Goal: Navigation & Orientation: Find specific page/section

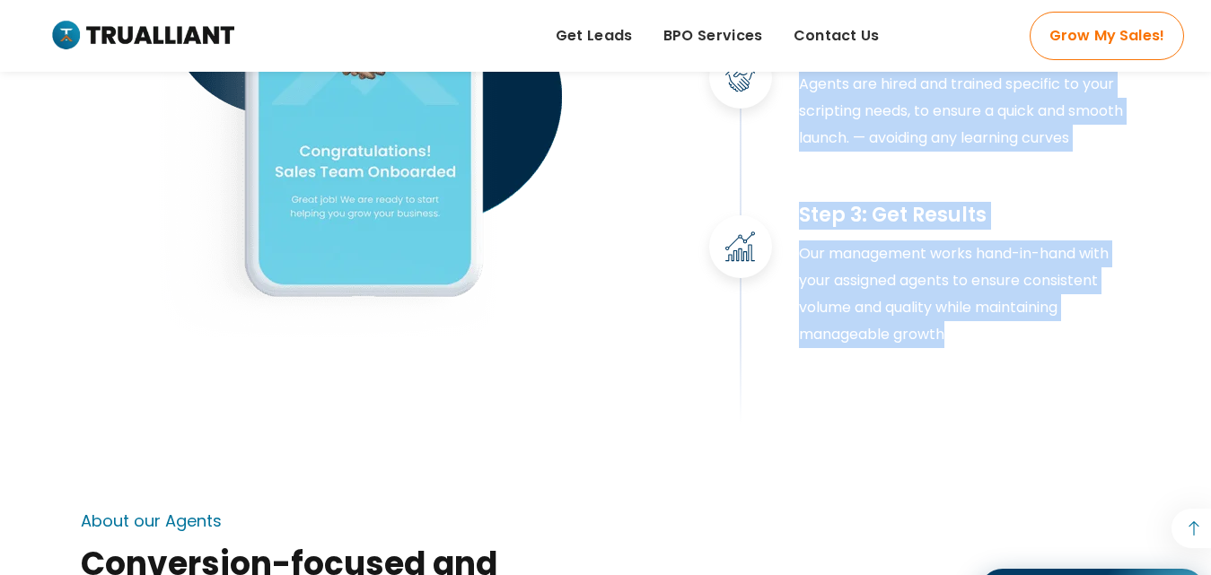
scroll to position [2872, 0]
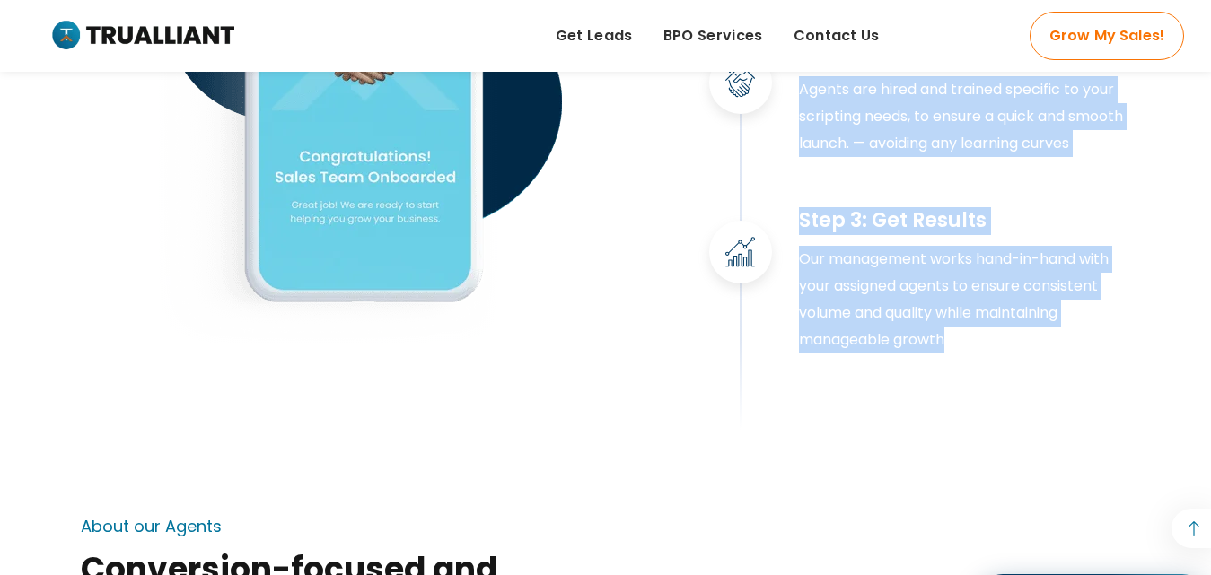
drag, startPoint x: 664, startPoint y: 194, endPoint x: 992, endPoint y: 399, distance: 386.3
click at [992, 399] on div "Step 1: Discovery Call In order to build a campaign tailored to your specific n…" at bounding box center [605, 110] width 1077 height 637
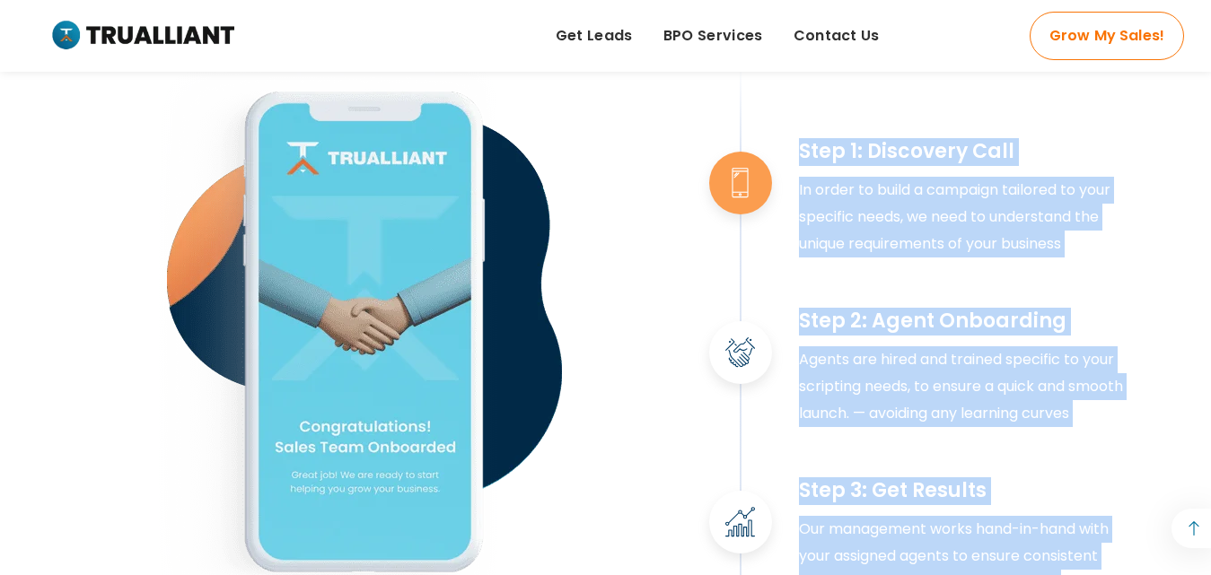
scroll to position [2423, 0]
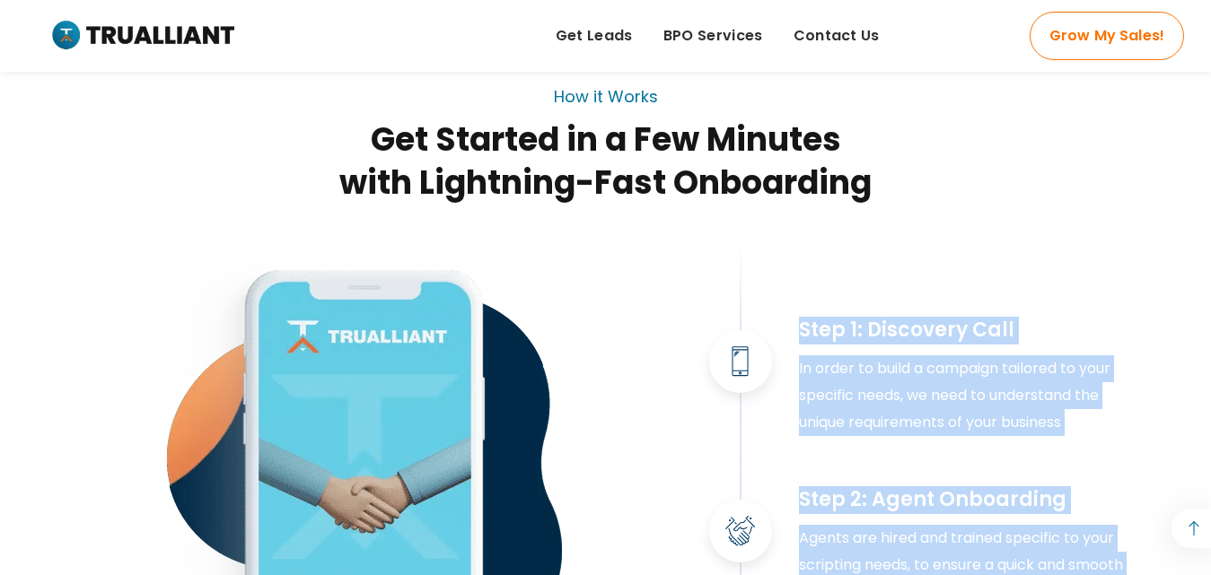
click at [872, 295] on div "Step 1: Discovery Call In order to build a campaign tailored to your specific n…" at bounding box center [920, 559] width 449 height 637
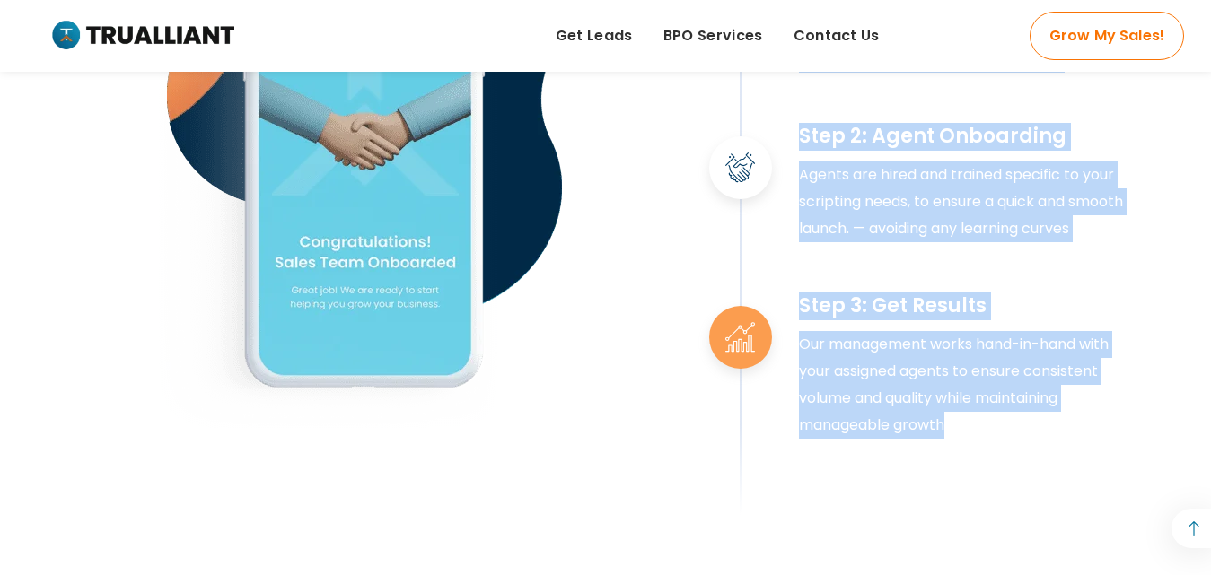
scroll to position [2872, 0]
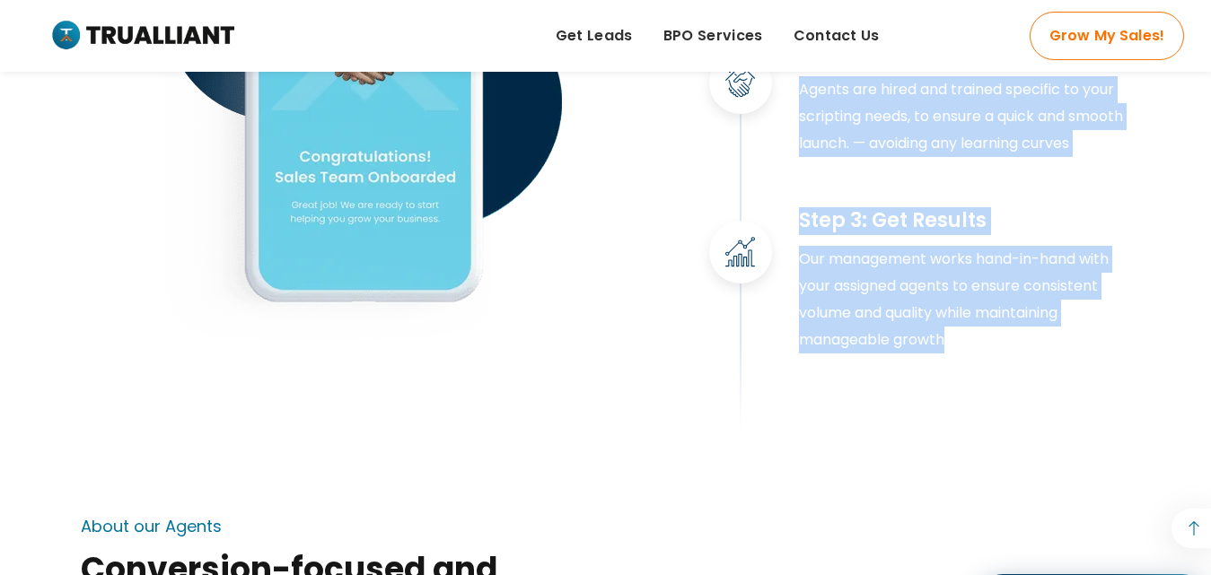
drag, startPoint x: 798, startPoint y: 346, endPoint x: 977, endPoint y: 386, distance: 182.9
click at [977, 386] on div "Step 1: Discovery Call In order to build a campaign tailored to your specific n…" at bounding box center [920, 126] width 422 height 606
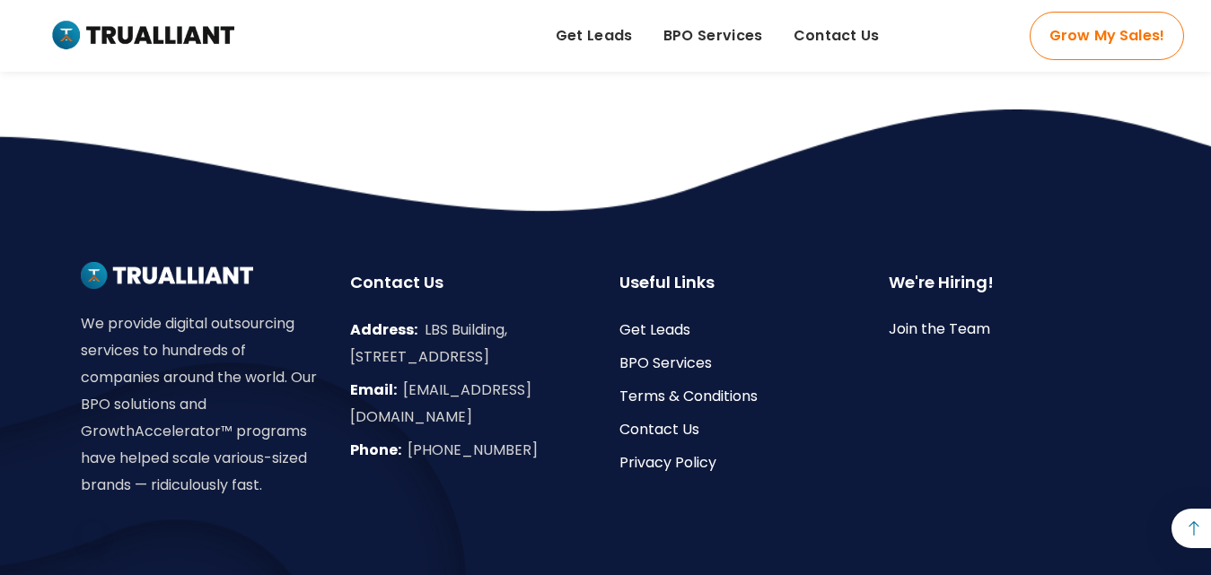
scroll to position [6193, 0]
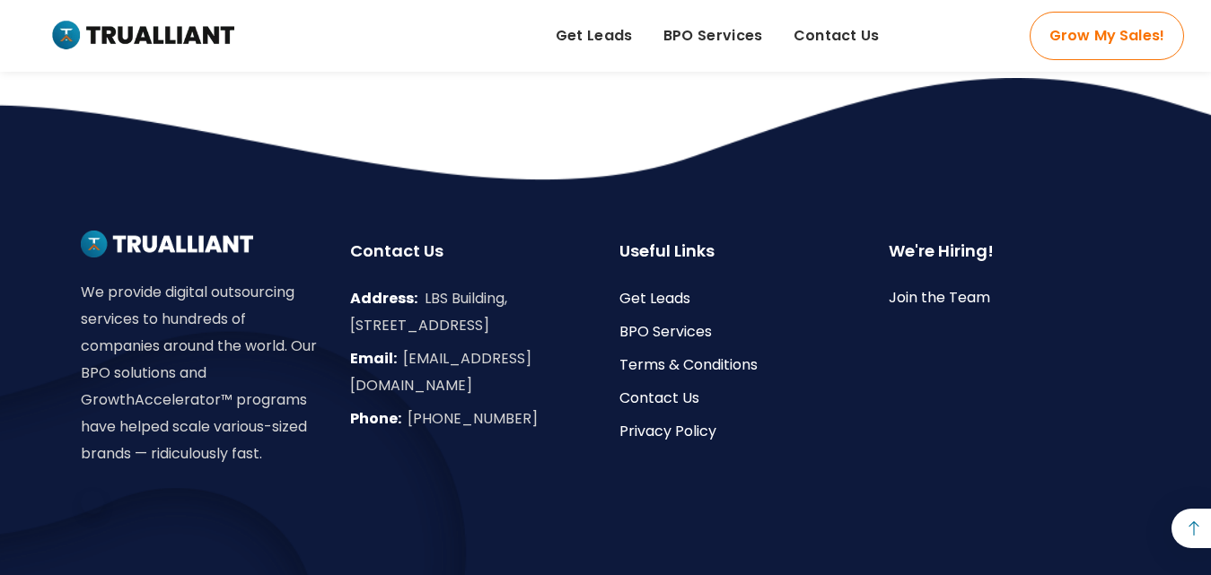
drag, startPoint x: 421, startPoint y: 325, endPoint x: 492, endPoint y: 384, distance: 92.4
click at [490, 339] on div "Address: [GEOGRAPHIC_DATA][STREET_ADDRESS][GEOGRAPHIC_DATA]" at bounding box center [471, 312] width 242 height 54
click at [434, 324] on span "LBS Building, [STREET_ADDRESS]" at bounding box center [428, 312] width 157 height 48
click at [447, 336] on span "LBS Building, [STREET_ADDRESS]" at bounding box center [428, 312] width 157 height 48
click at [444, 336] on div "Address: [GEOGRAPHIC_DATA][STREET_ADDRESS][GEOGRAPHIC_DATA]" at bounding box center [471, 312] width 242 height 54
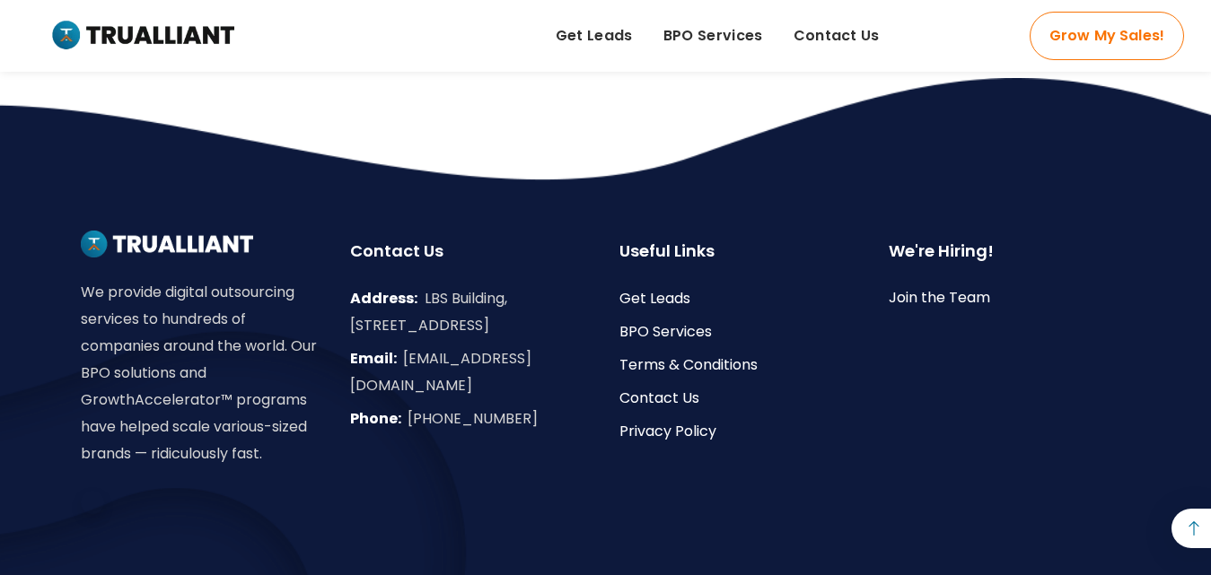
drag, startPoint x: 423, startPoint y: 326, endPoint x: 473, endPoint y: 380, distance: 73.7
click at [473, 339] on div "Address: [GEOGRAPHIC_DATA][STREET_ADDRESS][GEOGRAPHIC_DATA]" at bounding box center [471, 312] width 242 height 54
drag, startPoint x: 503, startPoint y: 386, endPoint x: 470, endPoint y: 364, distance: 38.8
click at [503, 339] on div "Address: [GEOGRAPHIC_DATA][STREET_ADDRESS][GEOGRAPHIC_DATA]" at bounding box center [471, 312] width 242 height 54
click at [419, 312] on div "Address: [GEOGRAPHIC_DATA][STREET_ADDRESS][GEOGRAPHIC_DATA]" at bounding box center [471, 312] width 242 height 54
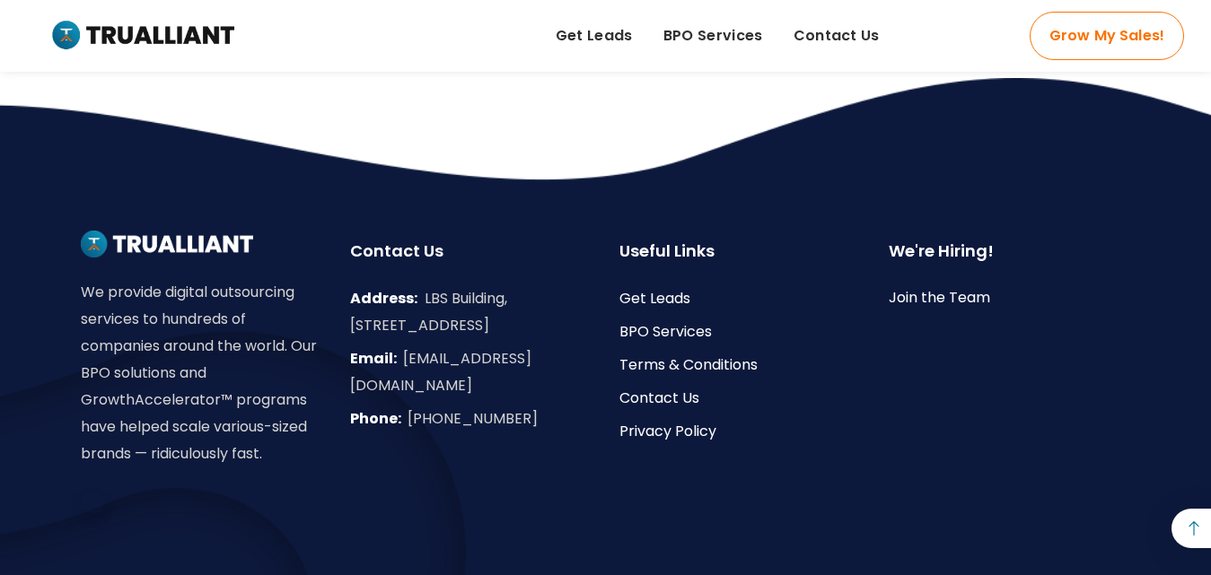
drag, startPoint x: 423, startPoint y: 326, endPoint x: 473, endPoint y: 390, distance: 81.2
click at [470, 339] on div "Address: [GEOGRAPHIC_DATA][STREET_ADDRESS][GEOGRAPHIC_DATA]" at bounding box center [471, 312] width 242 height 54
drag, startPoint x: 485, startPoint y: 396, endPoint x: 453, endPoint y: 356, distance: 50.5
click at [484, 346] on div at bounding box center [471, 342] width 242 height 6
drag, startPoint x: 423, startPoint y: 324, endPoint x: 456, endPoint y: 380, distance: 64.8
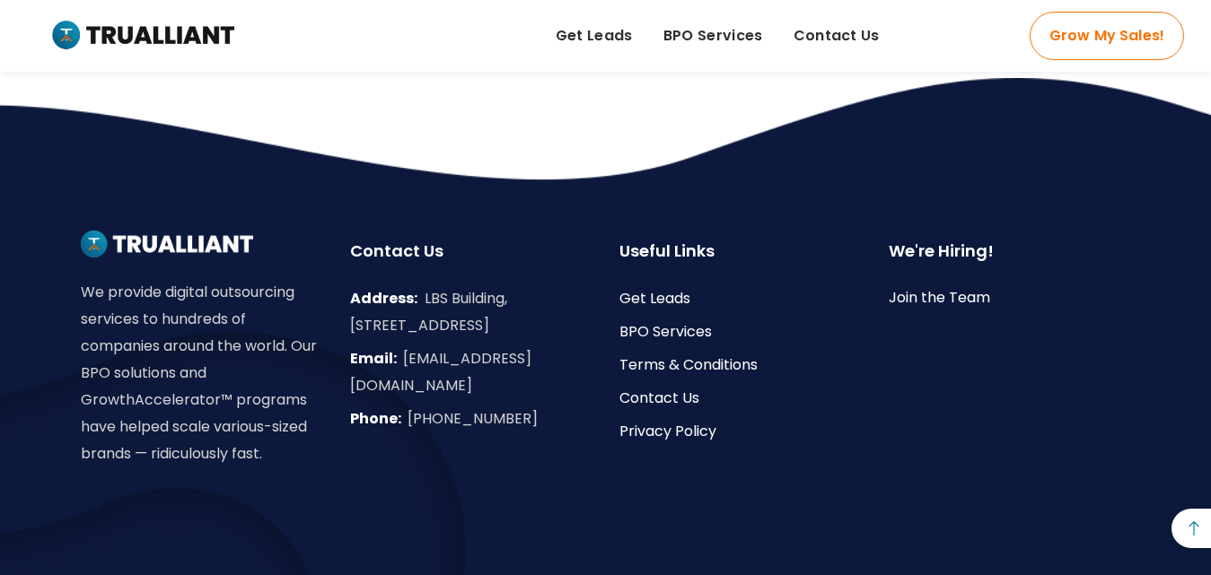
click at [456, 336] on span "LBS Building, [STREET_ADDRESS]" at bounding box center [428, 312] width 157 height 48
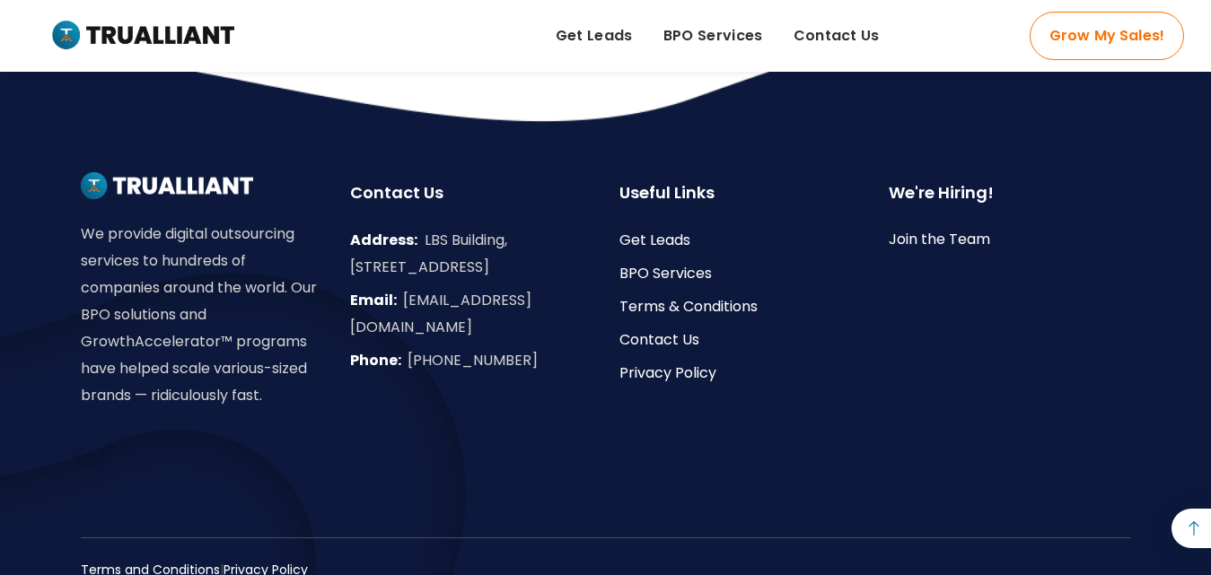
scroll to position [6283, 0]
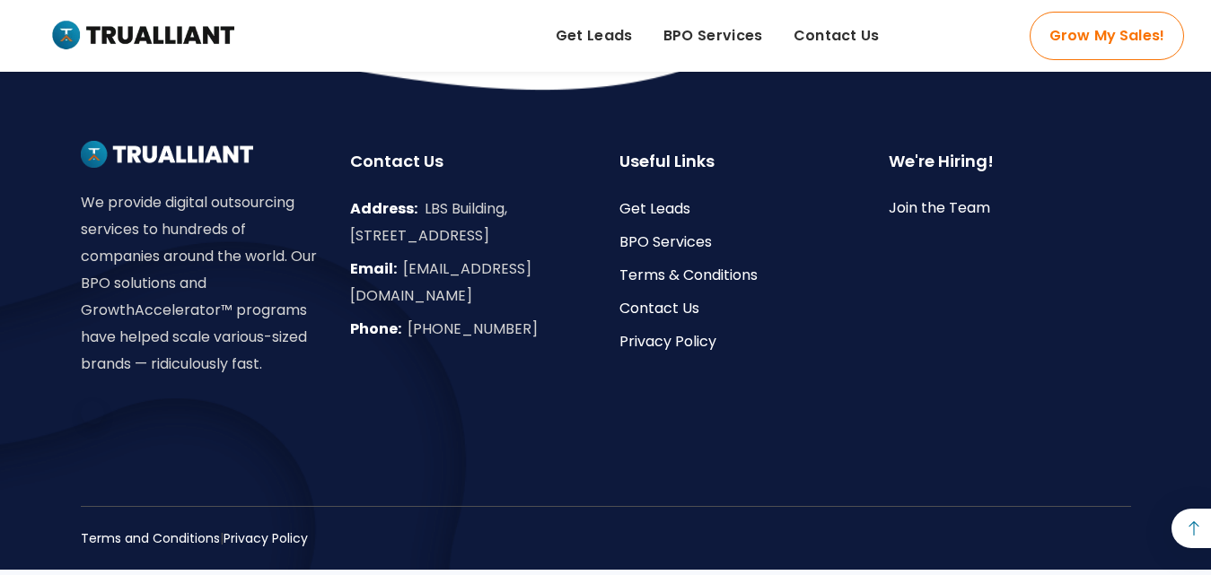
click at [489, 246] on span "LBS Building, [STREET_ADDRESS]" at bounding box center [428, 222] width 157 height 48
drag, startPoint x: 426, startPoint y: 232, endPoint x: 526, endPoint y: 289, distance: 115.0
click at [485, 250] on div "Address: [GEOGRAPHIC_DATA][STREET_ADDRESS][GEOGRAPHIC_DATA]" at bounding box center [471, 223] width 242 height 54
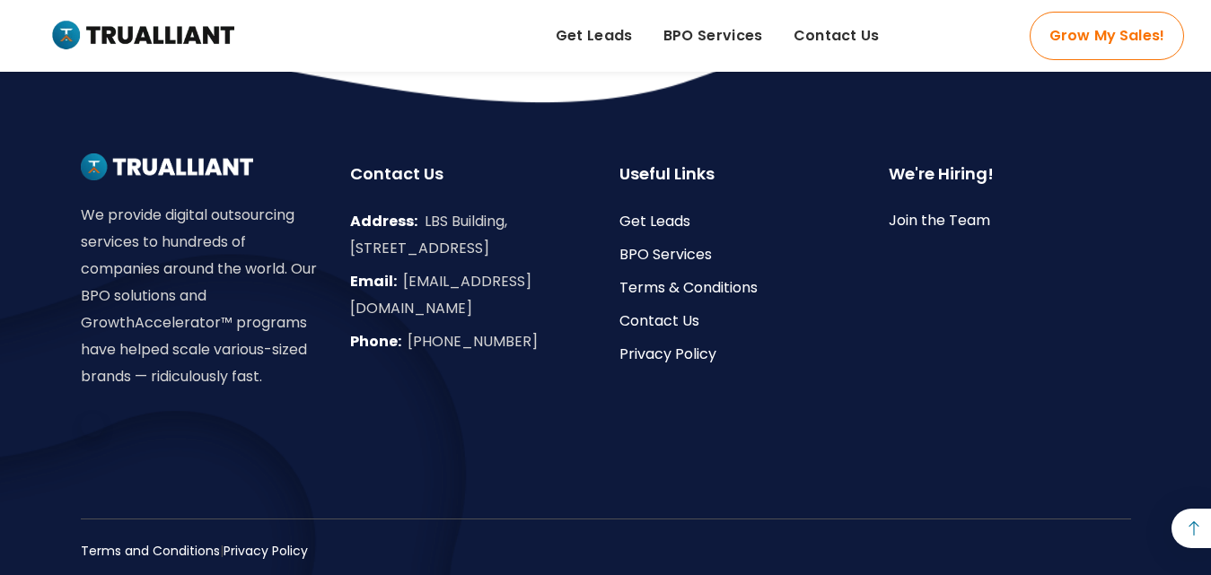
scroll to position [6104, 0]
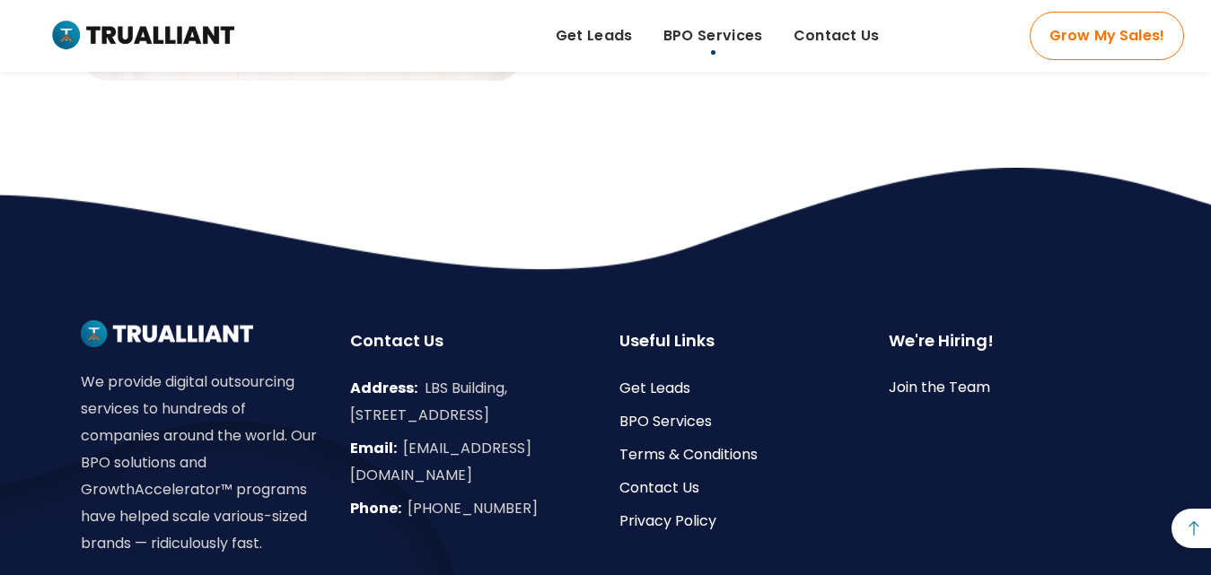
click at [746, 38] on span "BPO Services" at bounding box center [713, 35] width 100 height 27
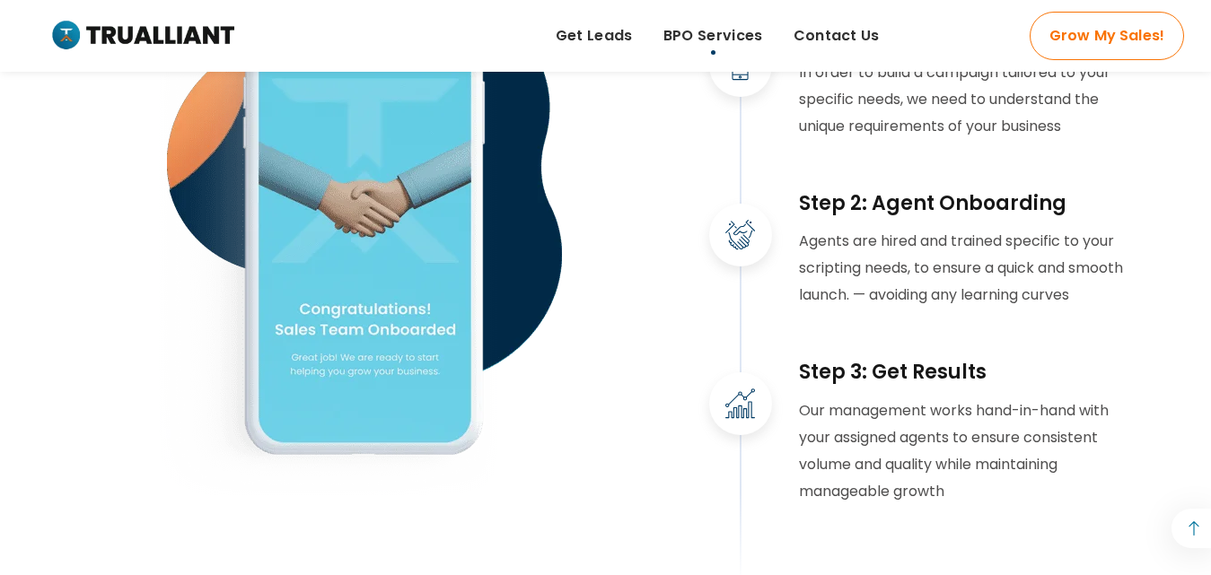
scroll to position [3463, 0]
